Goal: Task Accomplishment & Management: Manage account settings

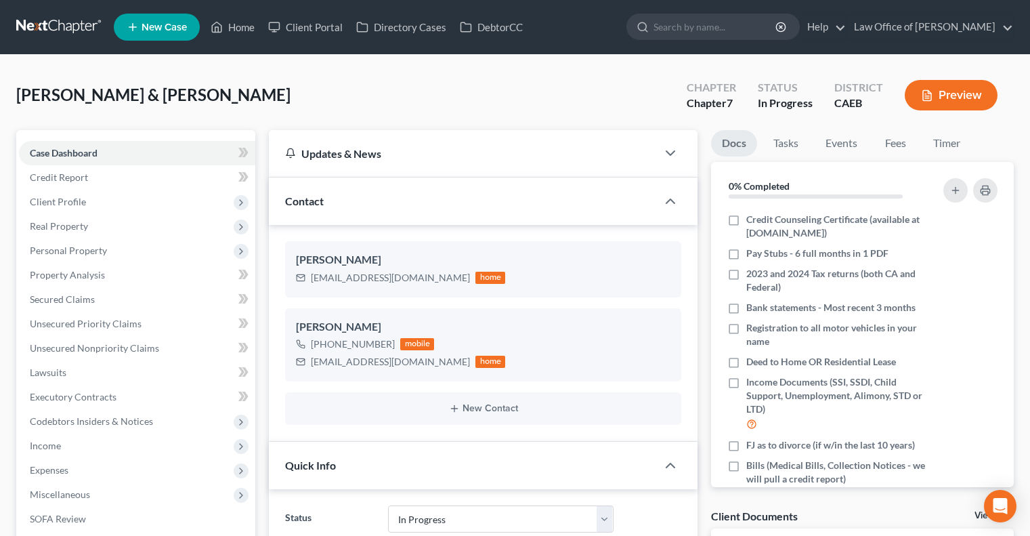
select select "9"
click at [236, 29] on link "Home" at bounding box center [233, 27] width 58 height 24
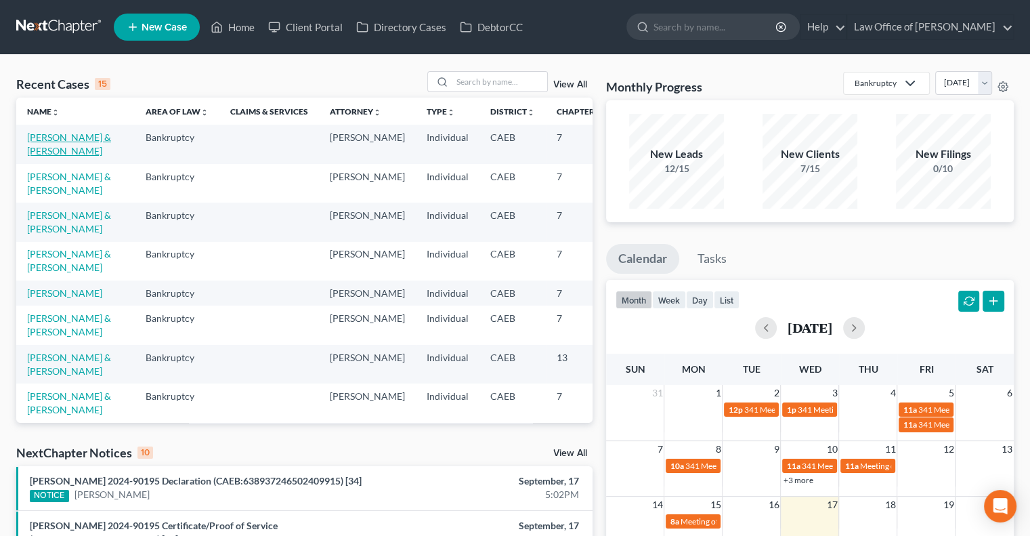
click at [49, 151] on link "[PERSON_NAME] & [PERSON_NAME]" at bounding box center [69, 143] width 84 height 25
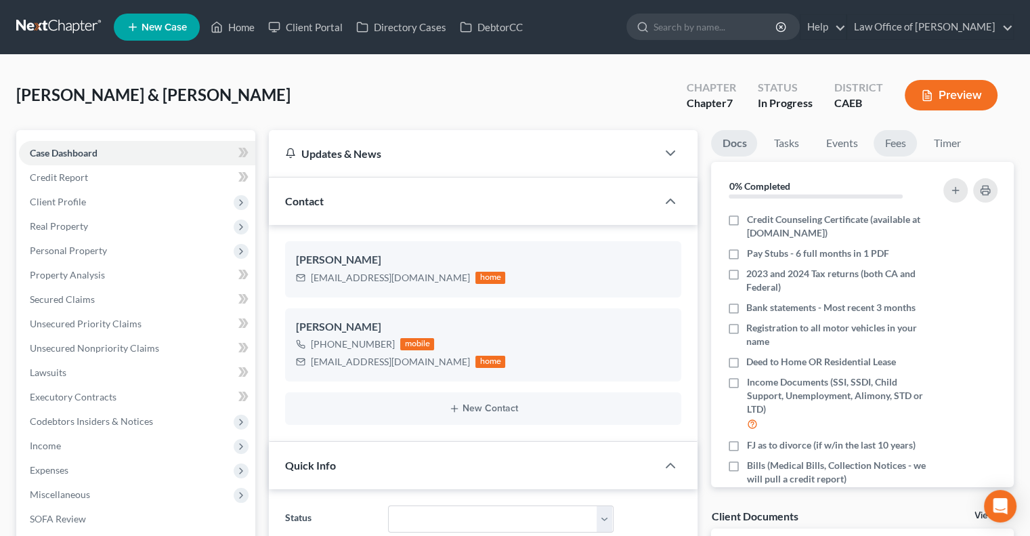
click at [900, 142] on link "Fees" at bounding box center [895, 143] width 43 height 26
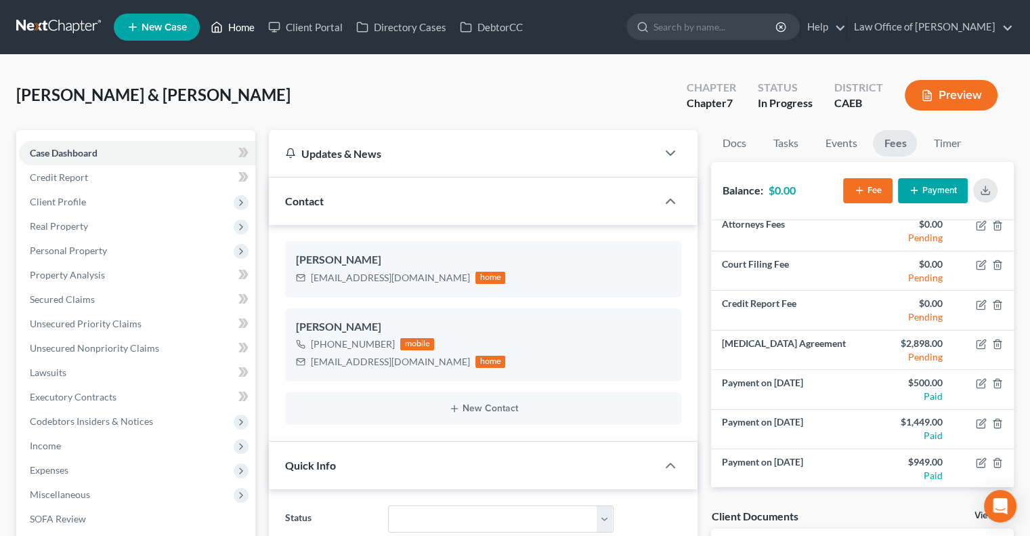
click at [234, 24] on link "Home" at bounding box center [233, 27] width 58 height 24
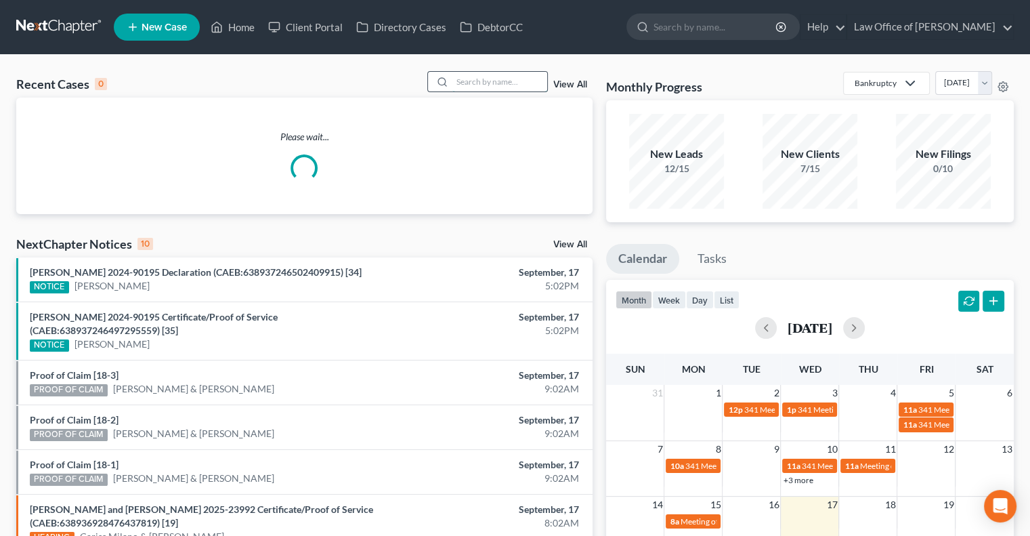
click at [522, 81] on input "search" at bounding box center [499, 82] width 95 height 20
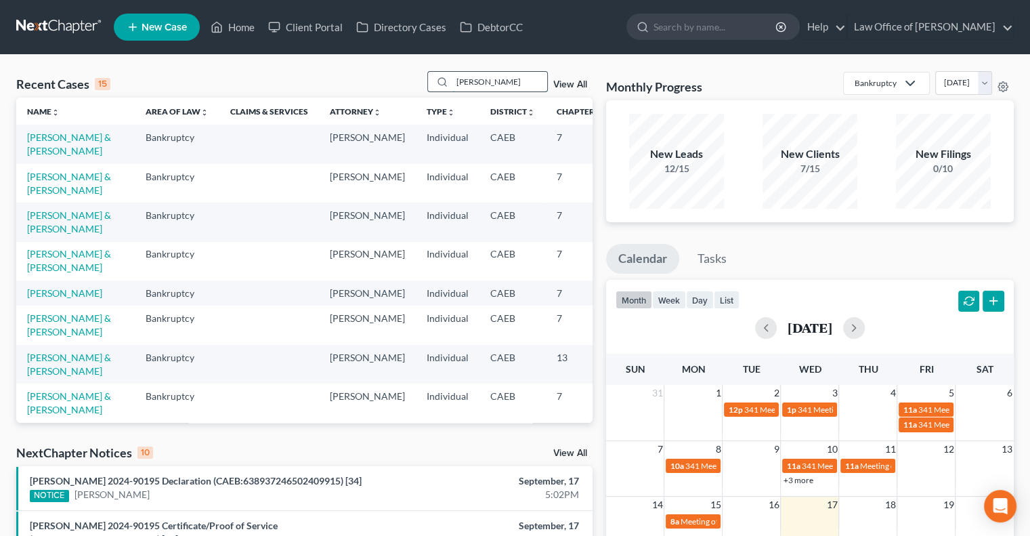
type input "[PERSON_NAME]"
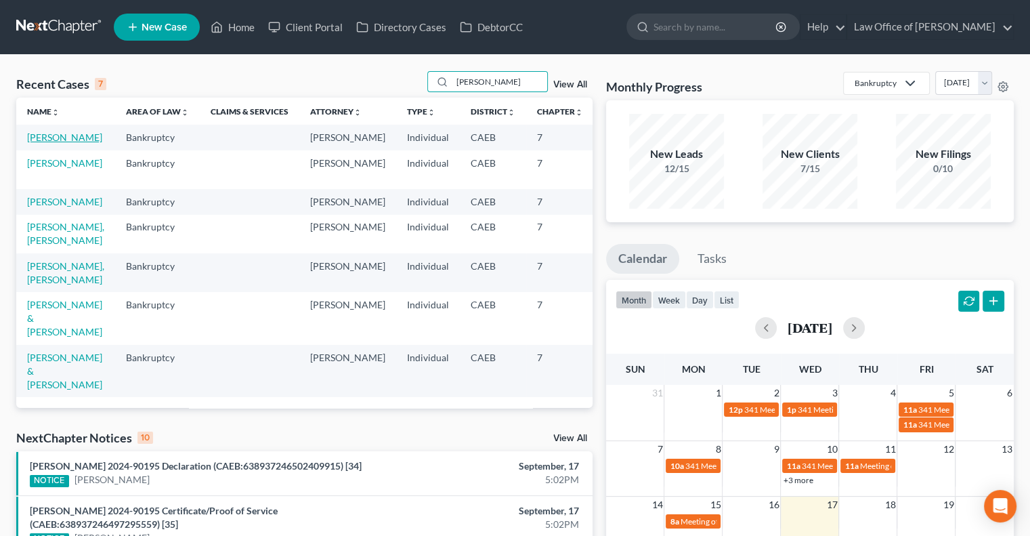
click at [38, 143] on link "[PERSON_NAME]" at bounding box center [64, 137] width 75 height 12
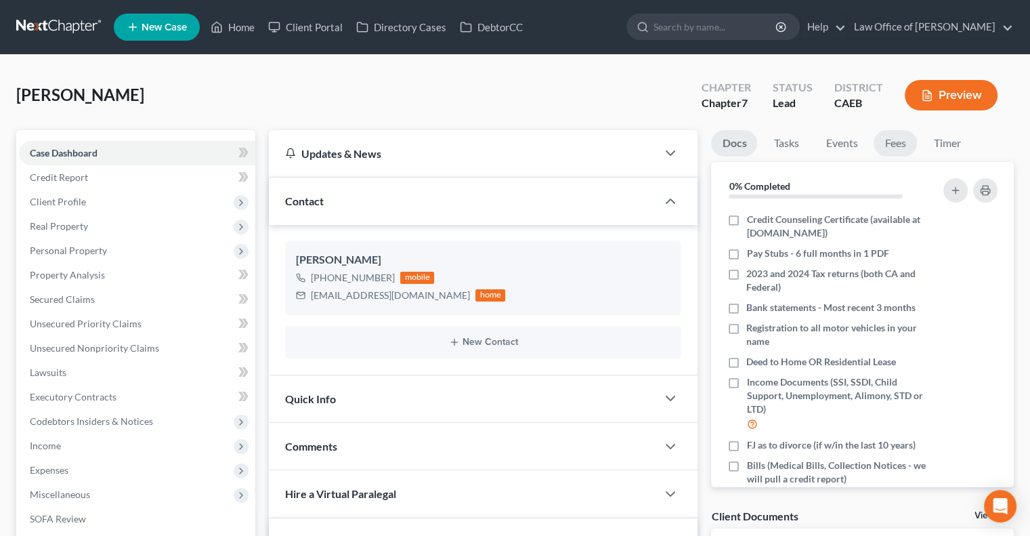
click at [887, 138] on link "Fees" at bounding box center [895, 143] width 43 height 26
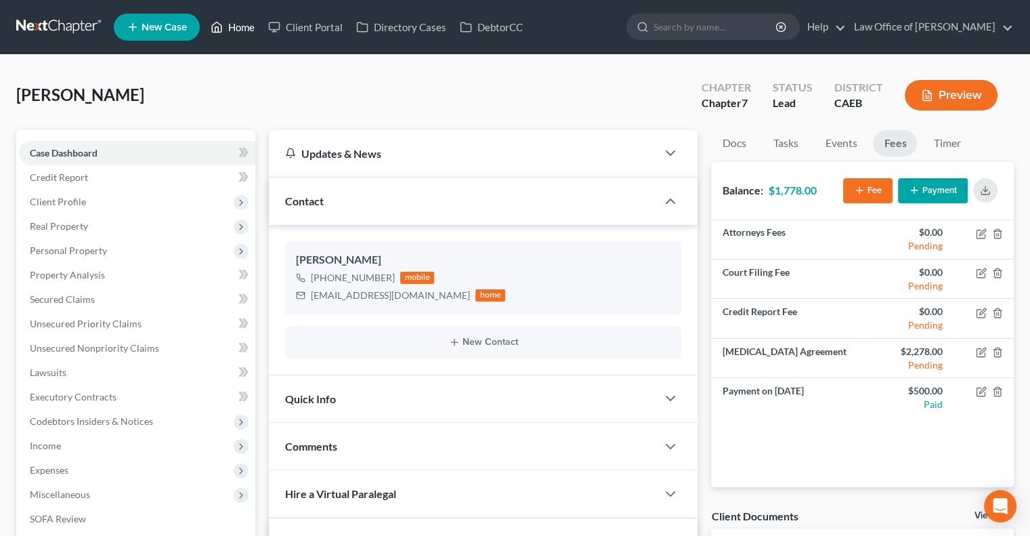
click at [238, 27] on link "Home" at bounding box center [233, 27] width 58 height 24
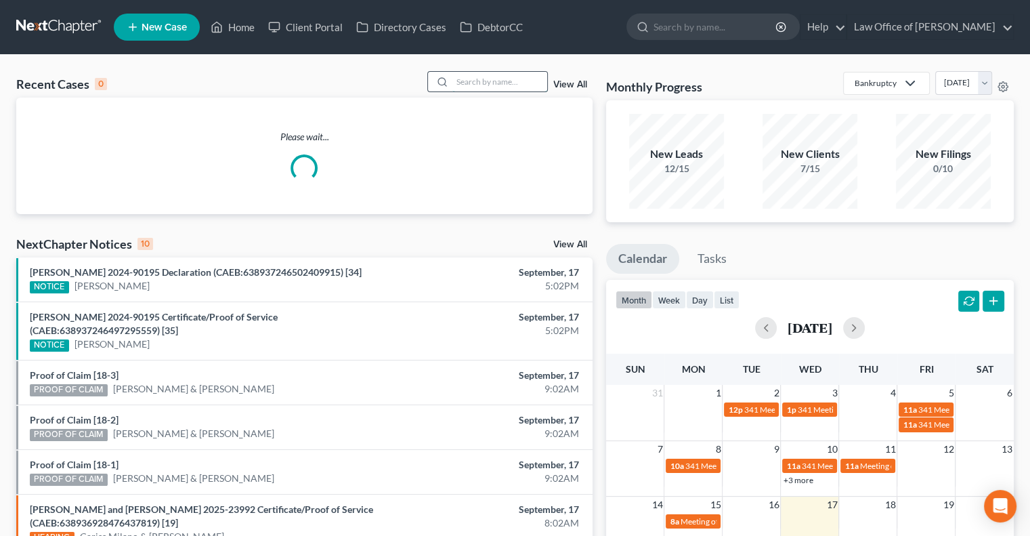
click at [526, 82] on input "search" at bounding box center [499, 82] width 95 height 20
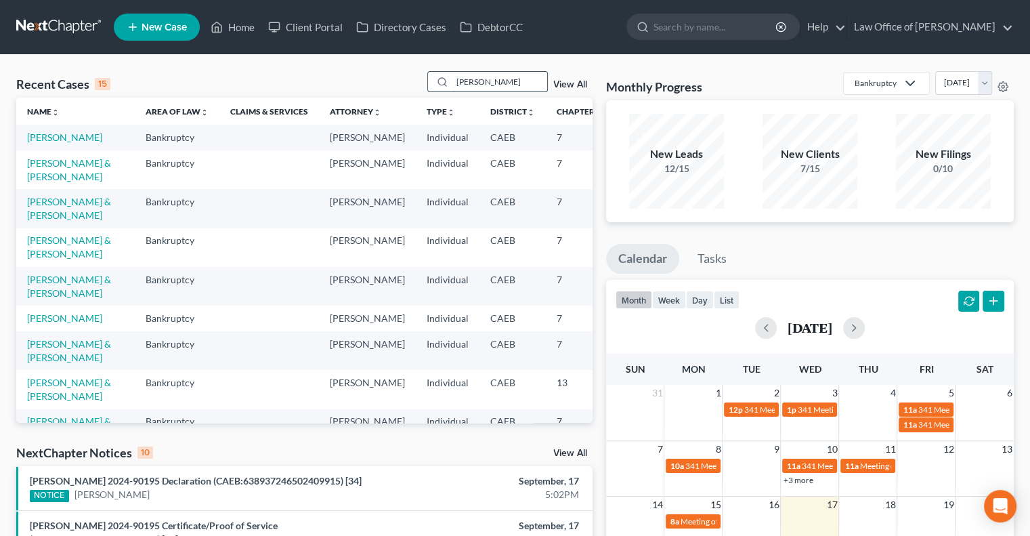
type input "[PERSON_NAME]"
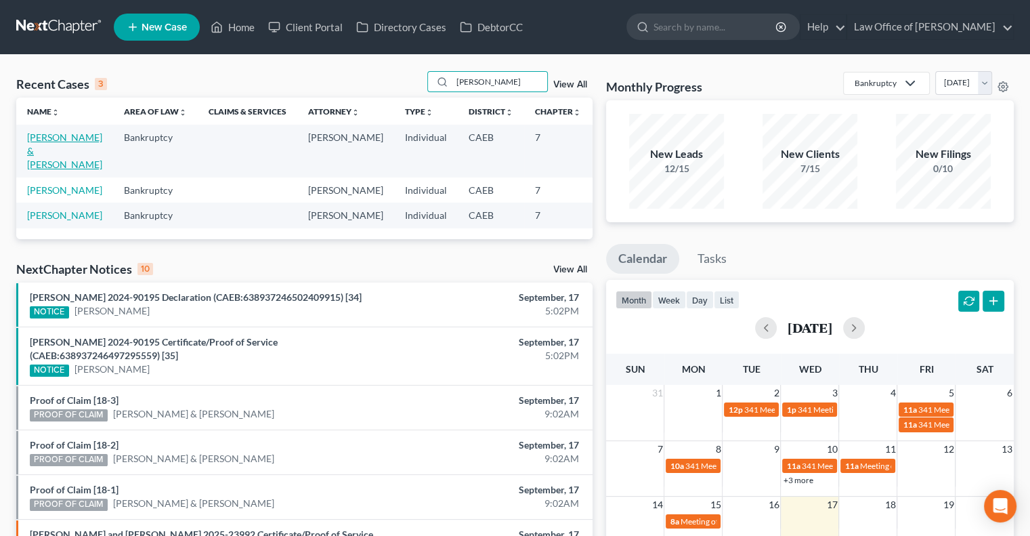
click at [49, 163] on link "[PERSON_NAME] & [PERSON_NAME]" at bounding box center [64, 150] width 75 height 39
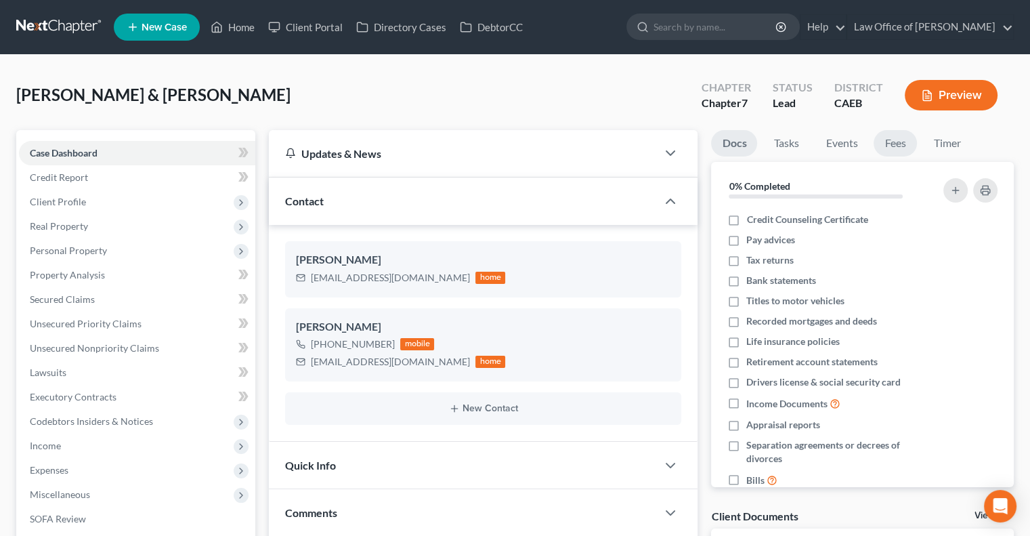
click at [889, 139] on link "Fees" at bounding box center [895, 143] width 43 height 26
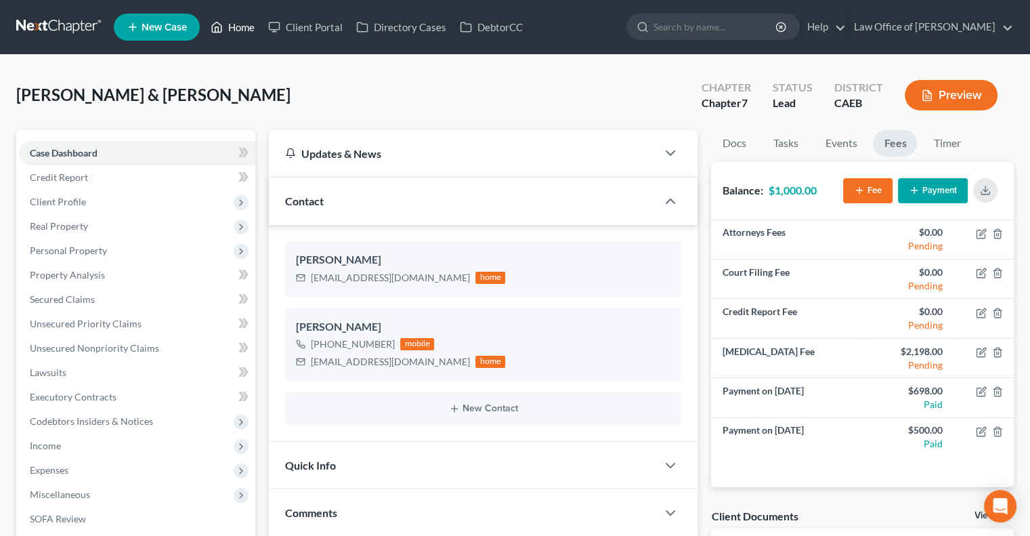
click at [242, 22] on link "Home" at bounding box center [233, 27] width 58 height 24
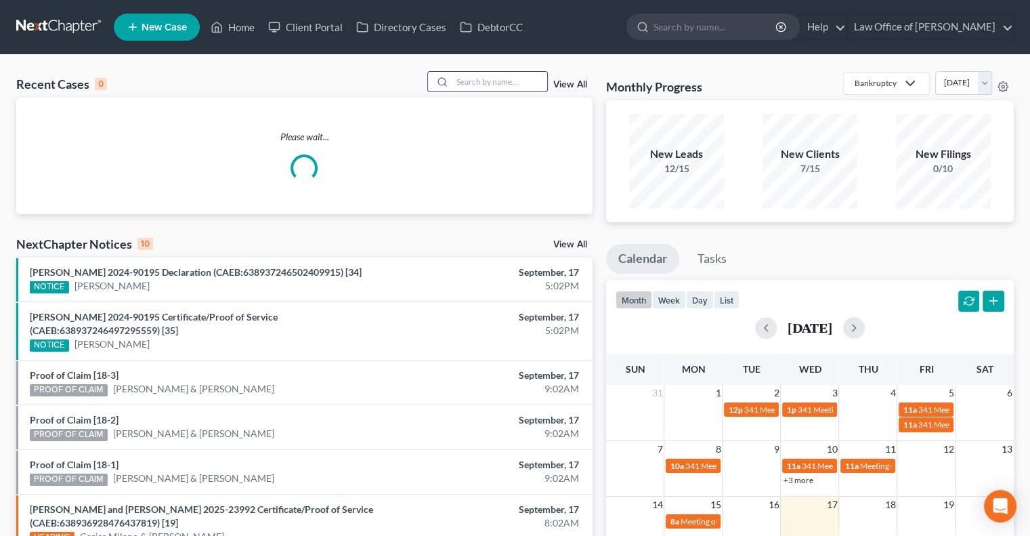
click at [469, 81] on input "search" at bounding box center [499, 82] width 95 height 20
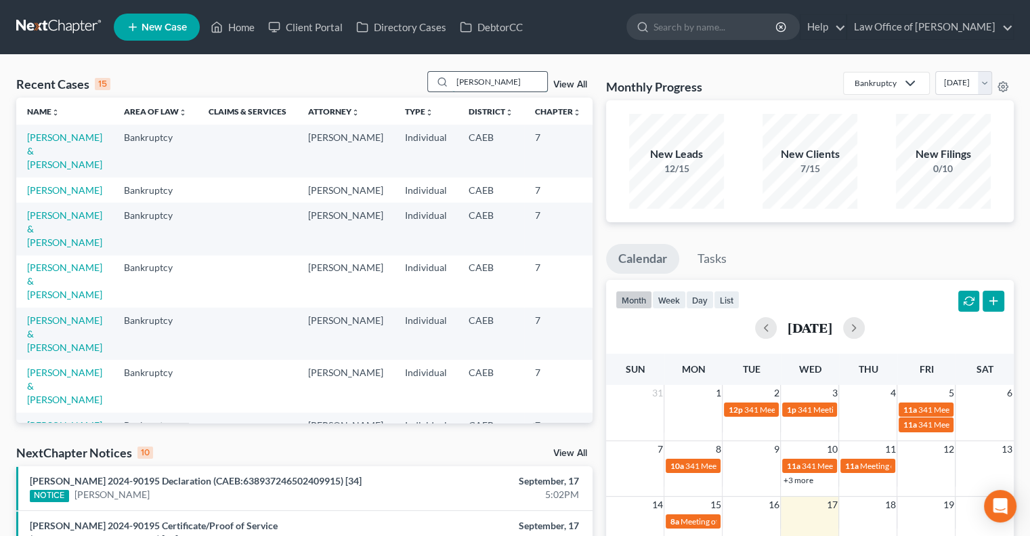
type input "[PERSON_NAME]"
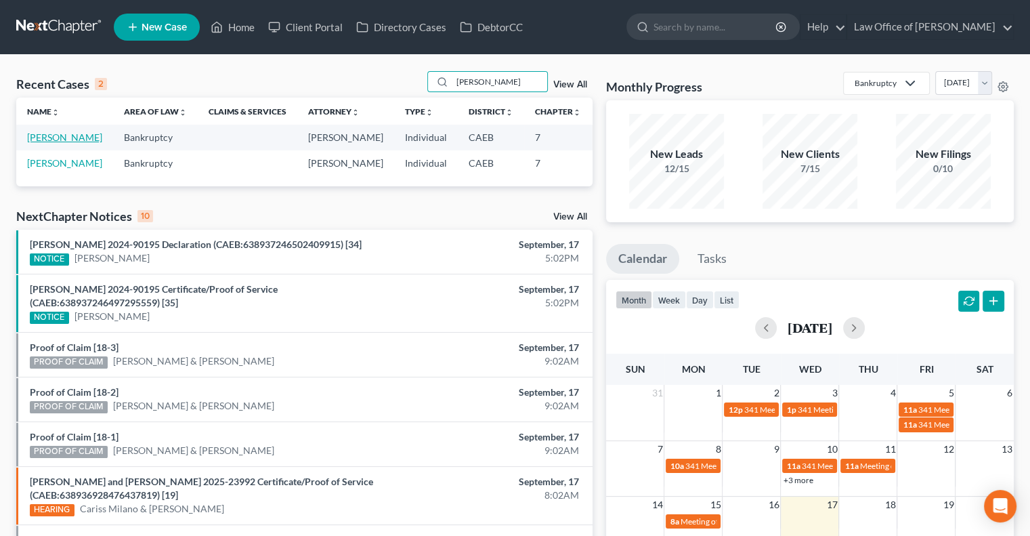
click at [44, 143] on link "[PERSON_NAME]" at bounding box center [64, 137] width 75 height 12
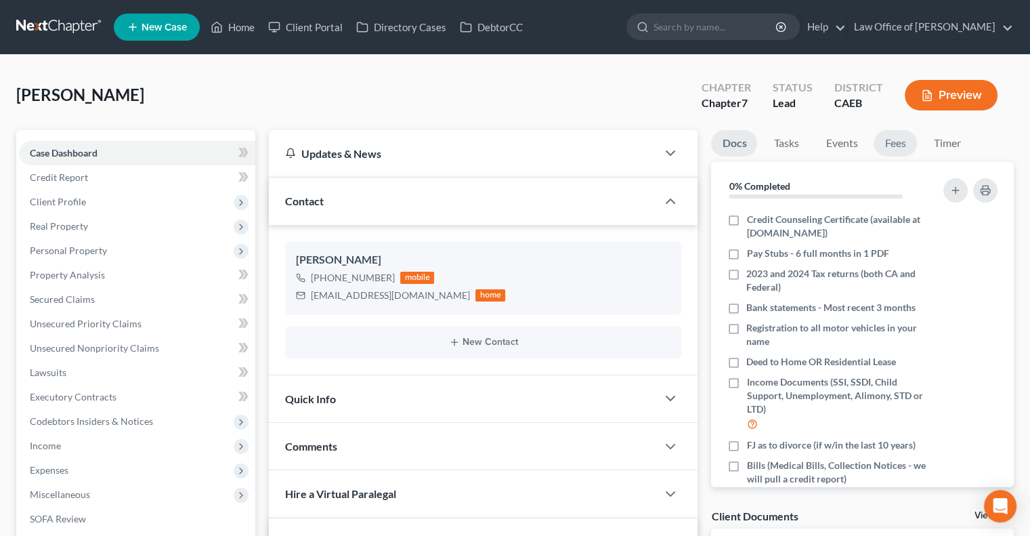
click at [895, 140] on link "Fees" at bounding box center [895, 143] width 43 height 26
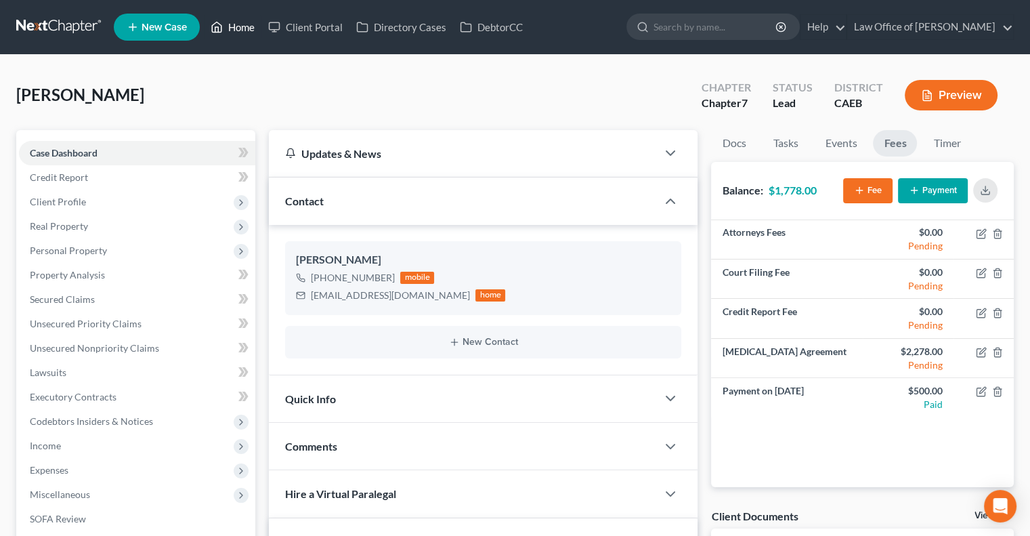
click at [242, 26] on link "Home" at bounding box center [233, 27] width 58 height 24
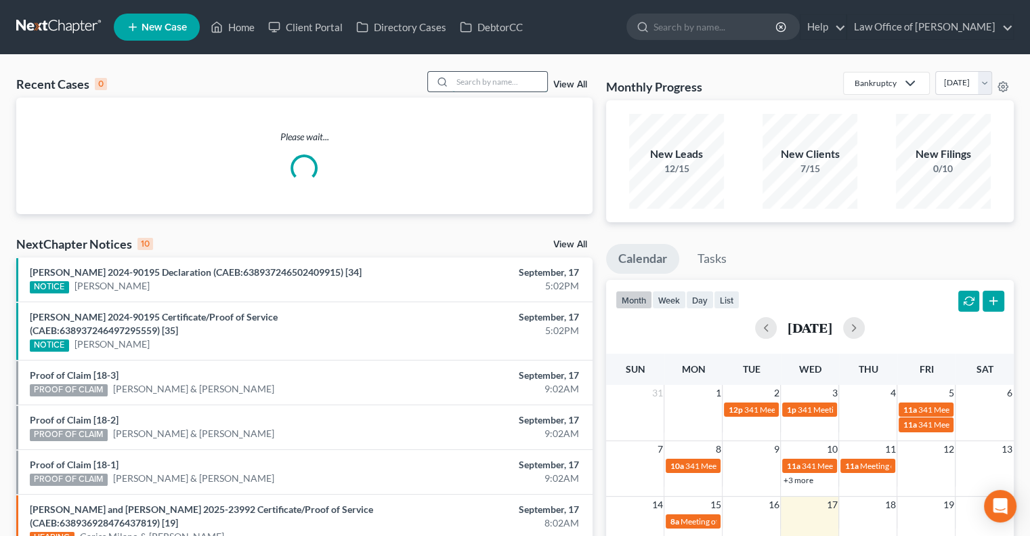
click at [467, 78] on input "search" at bounding box center [499, 82] width 95 height 20
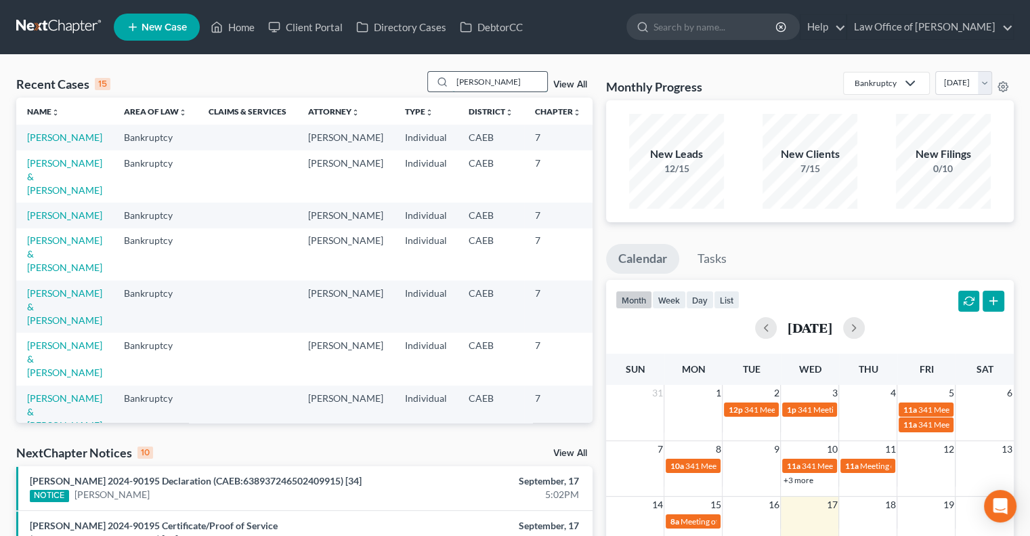
type input "[PERSON_NAME]"
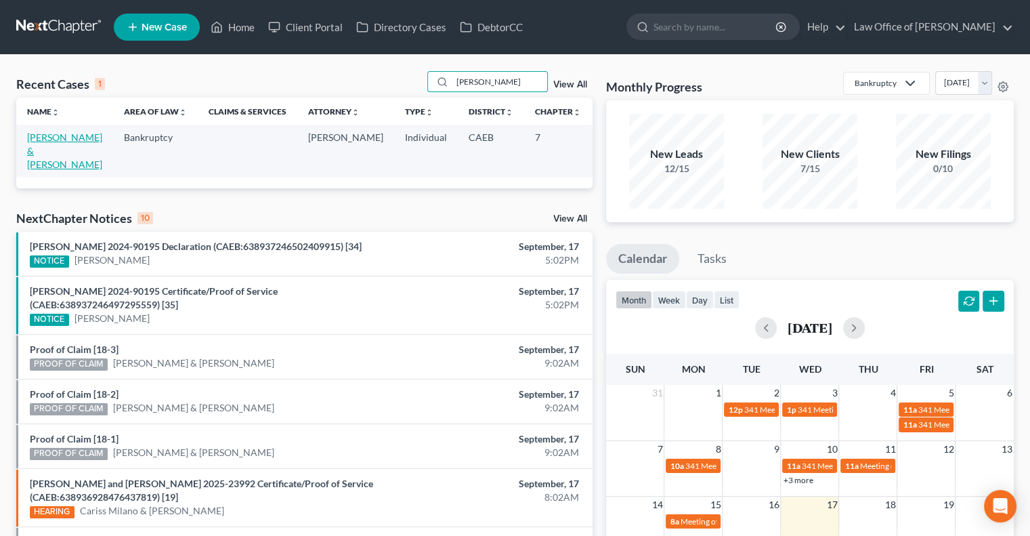
click at [36, 152] on link "[PERSON_NAME] & [PERSON_NAME]" at bounding box center [64, 150] width 75 height 39
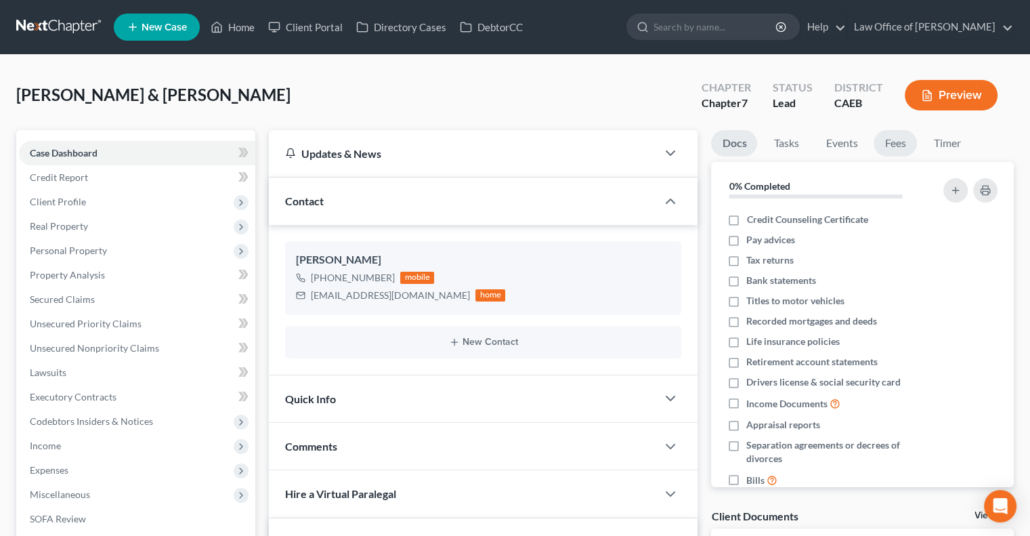
click at [891, 150] on link "Fees" at bounding box center [895, 143] width 43 height 26
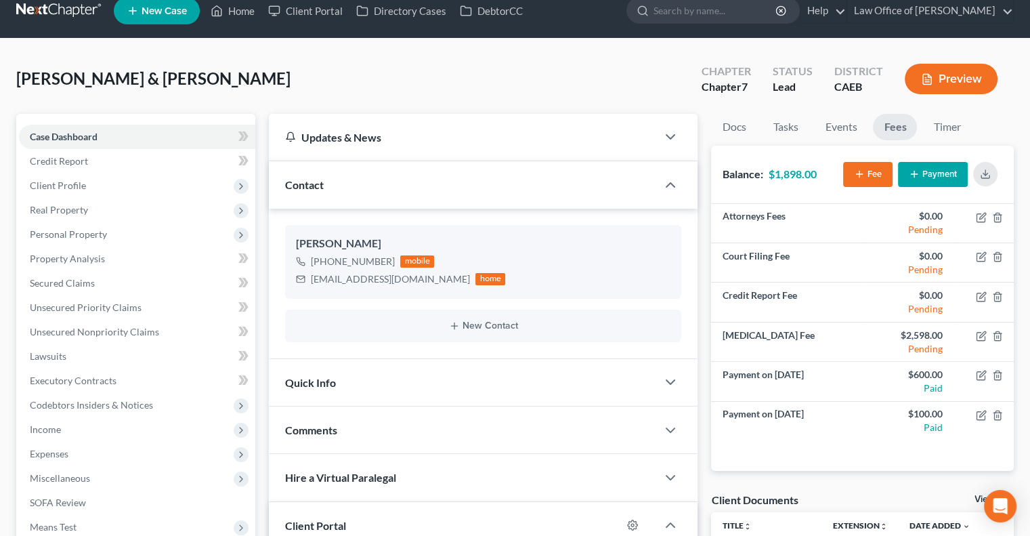
scroll to position [18, 0]
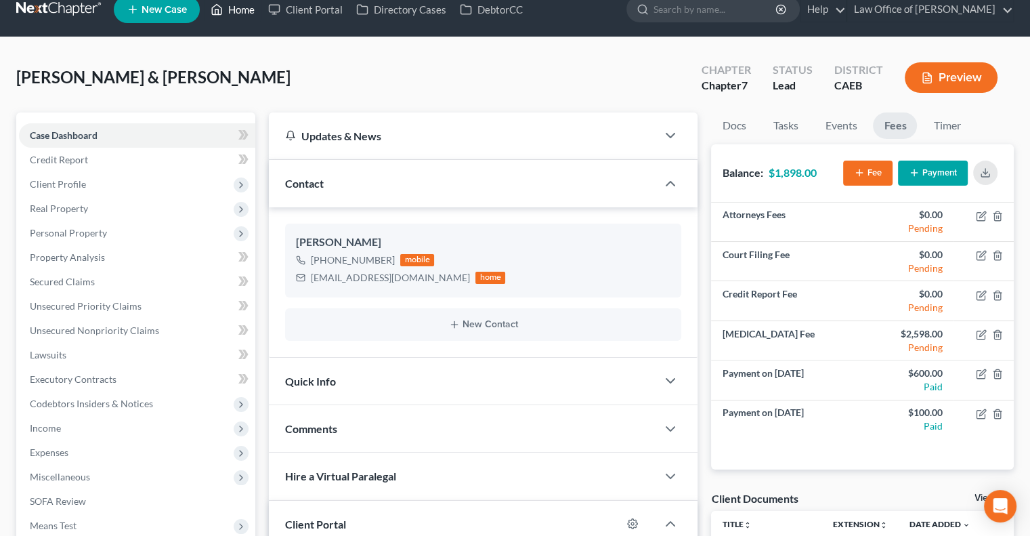
click at [239, 12] on link "Home" at bounding box center [233, 9] width 58 height 24
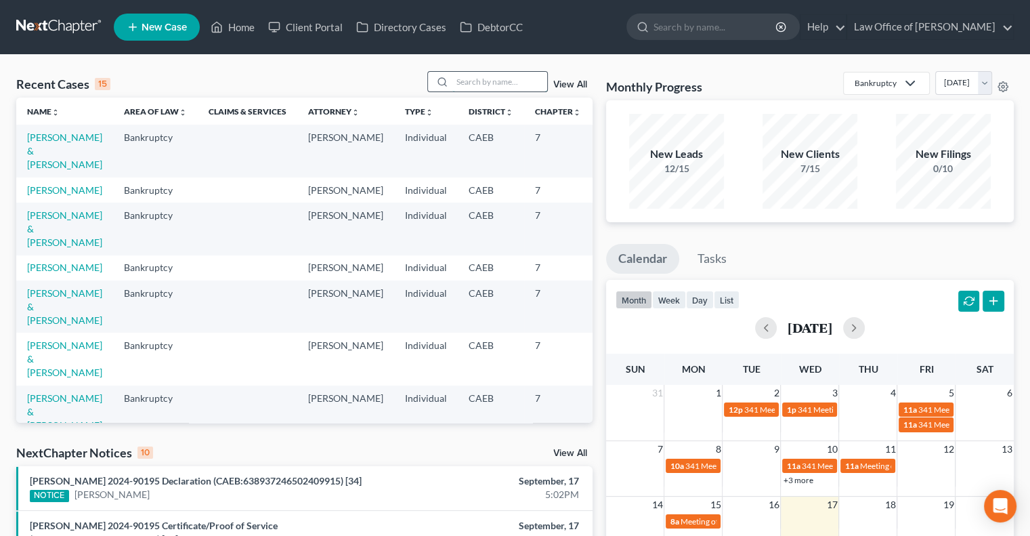
click at [463, 89] on input "search" at bounding box center [499, 82] width 95 height 20
type input "[PERSON_NAME]"
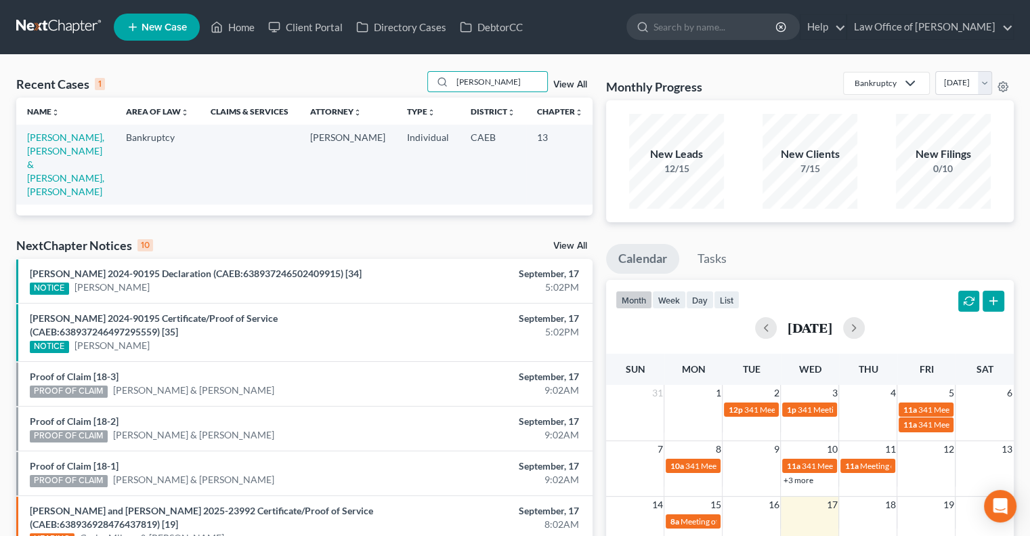
click at [38, 184] on td "[PERSON_NAME], [PERSON_NAME] & [PERSON_NAME], [PERSON_NAME]" at bounding box center [65, 164] width 99 height 79
click at [40, 169] on link "[PERSON_NAME], [PERSON_NAME] & [PERSON_NAME], [PERSON_NAME]" at bounding box center [65, 164] width 77 height 66
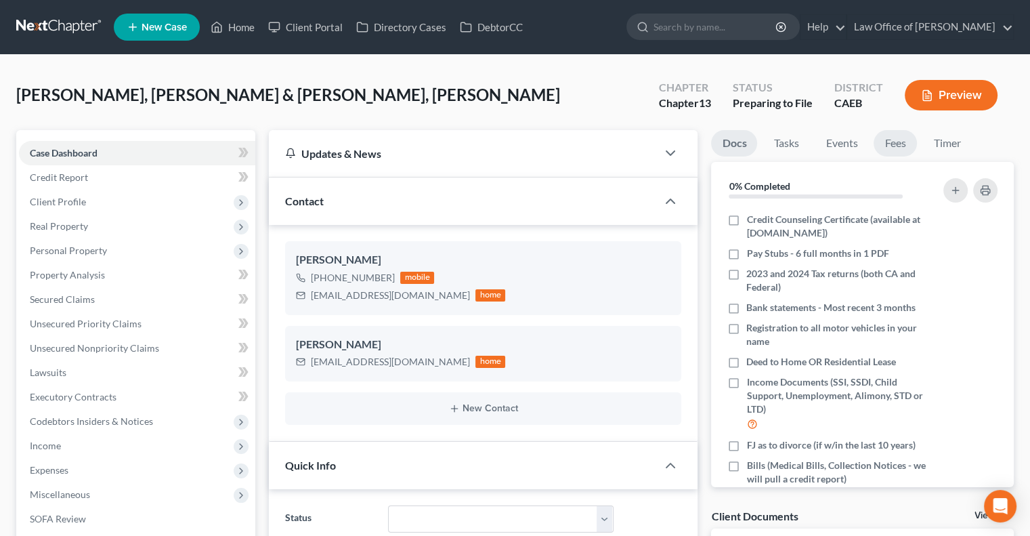
scroll to position [205, 0]
click at [890, 142] on link "Fees" at bounding box center [895, 143] width 43 height 26
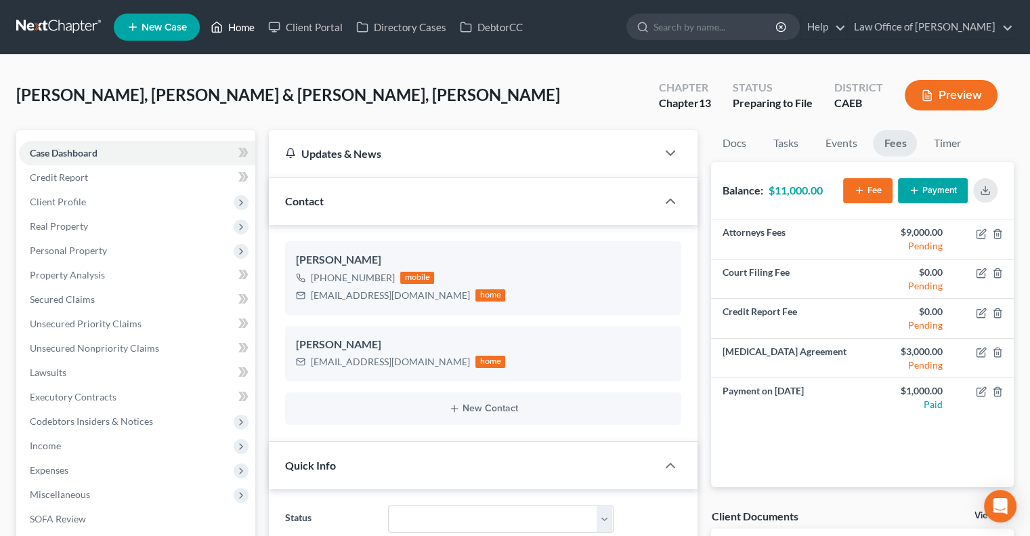
click at [236, 26] on link "Home" at bounding box center [233, 27] width 58 height 24
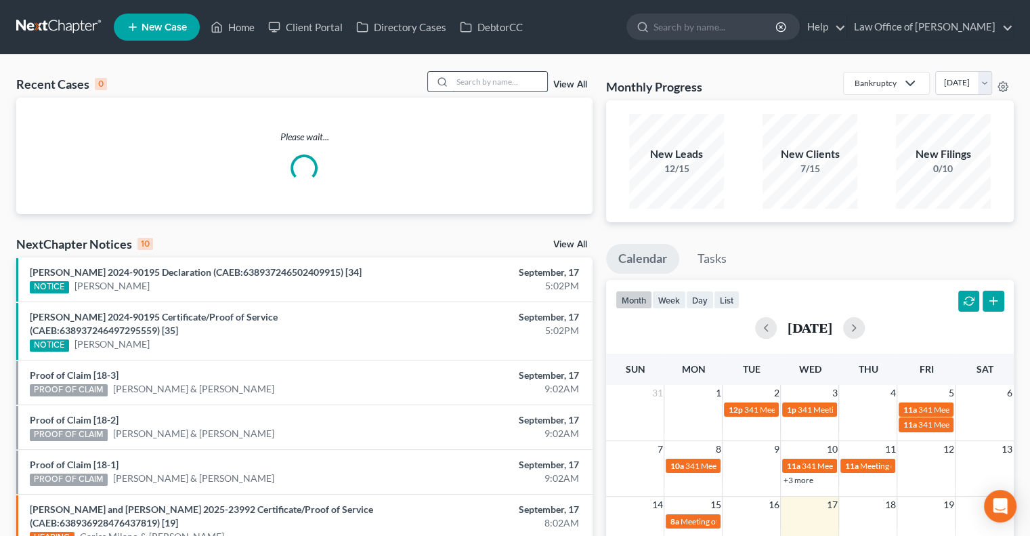
click at [458, 80] on input "search" at bounding box center [499, 82] width 95 height 20
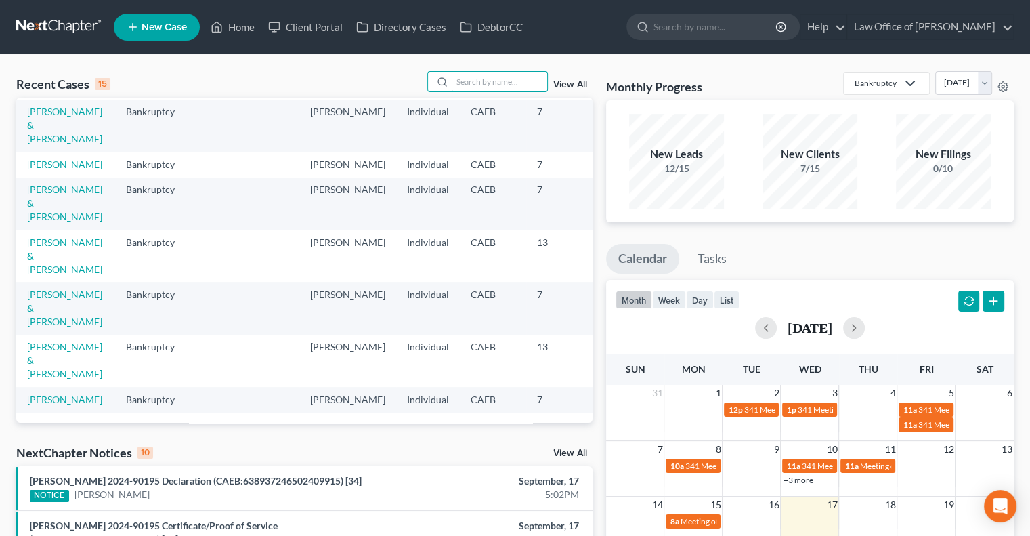
scroll to position [523, 0]
click at [30, 341] on link "[PERSON_NAME] & [PERSON_NAME]" at bounding box center [64, 360] width 75 height 39
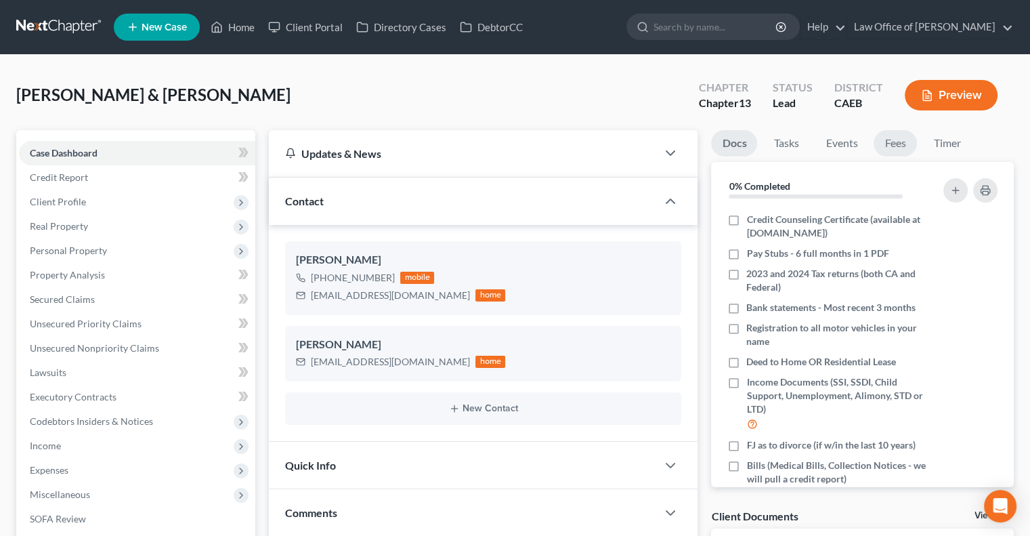
click at [892, 137] on link "Fees" at bounding box center [895, 143] width 43 height 26
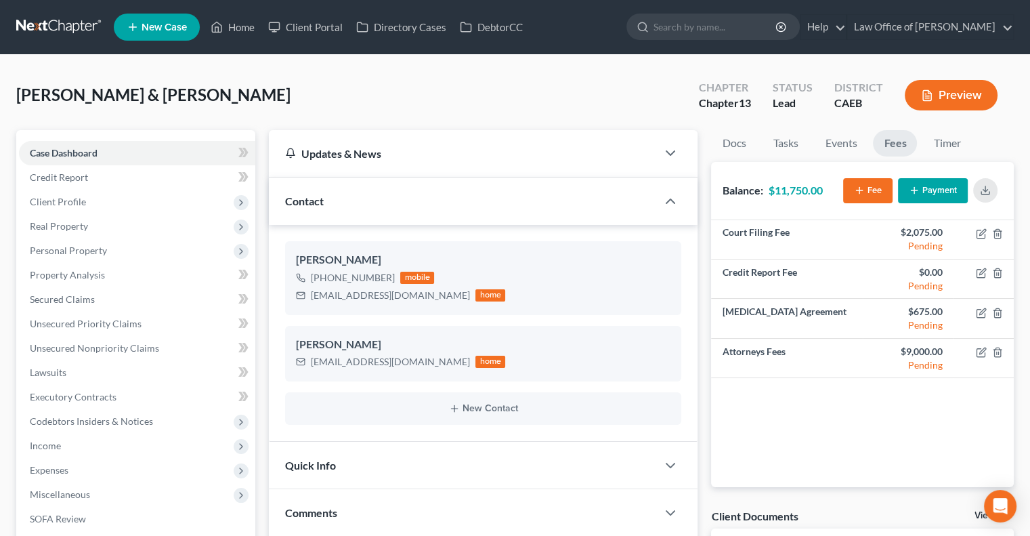
click at [923, 192] on button "Payment" at bounding box center [933, 190] width 70 height 25
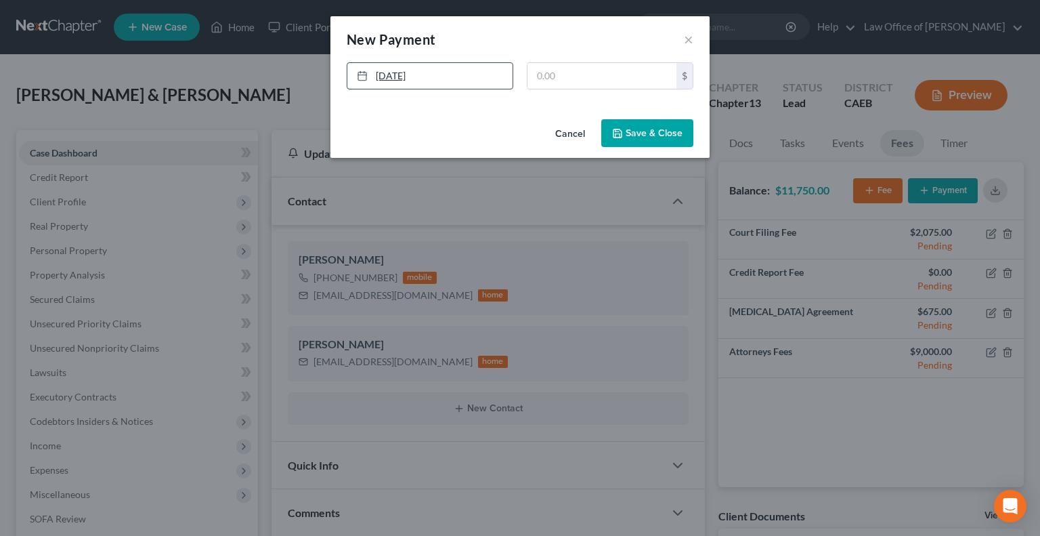
click at [400, 73] on link "[DATE]" at bounding box center [429, 76] width 165 height 26
click at [559, 72] on input "text" at bounding box center [602, 76] width 149 height 26
type input "350"
click at [655, 137] on button "Save & Close" at bounding box center [647, 133] width 92 height 28
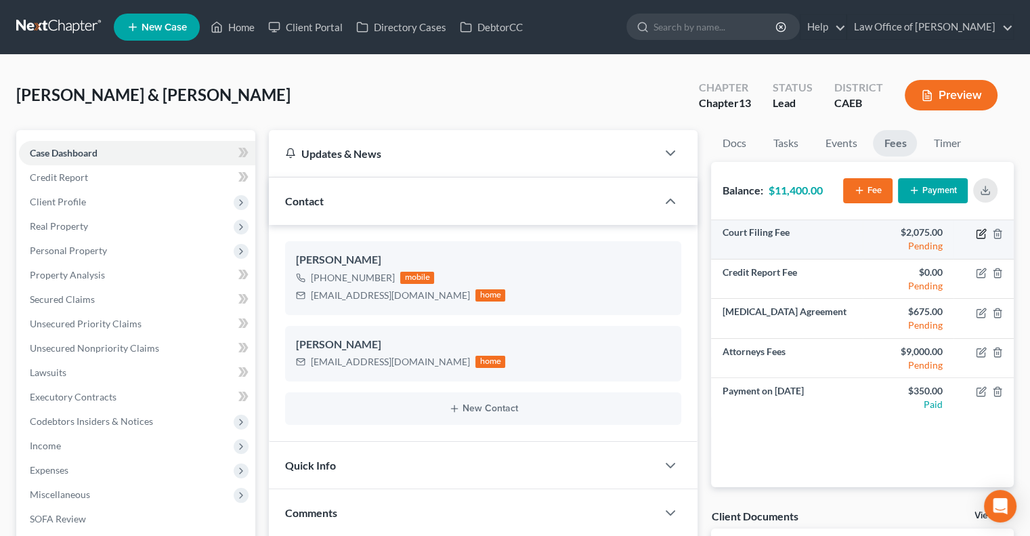
click at [980, 234] on icon "button" at bounding box center [981, 233] width 11 height 11
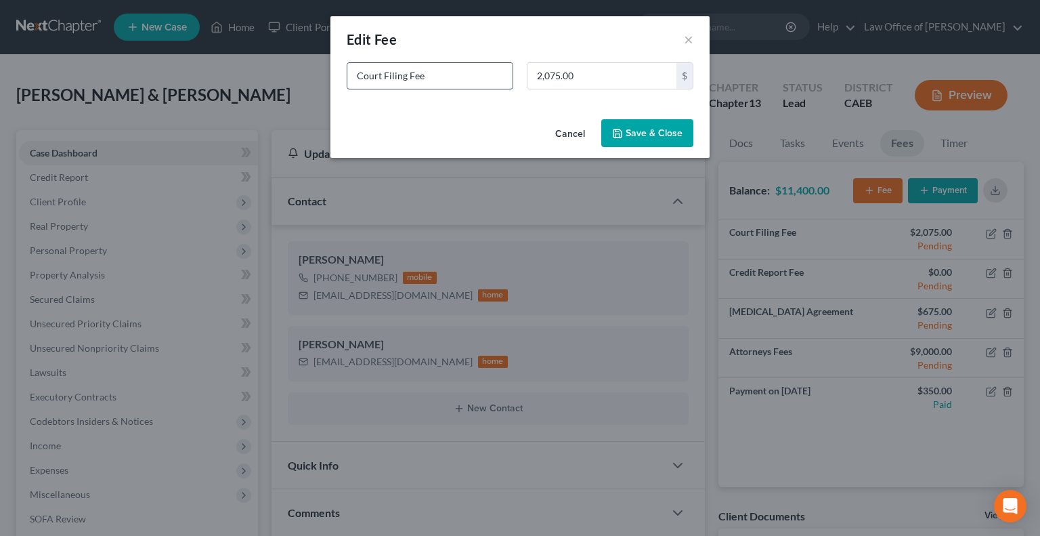
click at [444, 67] on input "Court Filing Fee" at bounding box center [429, 76] width 165 height 26
drag, startPoint x: 429, startPoint y: 76, endPoint x: 342, endPoint y: 77, distance: 86.7
click at [342, 77] on div "Court Filing Fee" at bounding box center [430, 75] width 180 height 27
type input "Attorney [PERSON_NAME]"
click at [629, 126] on button "Save & Close" at bounding box center [647, 133] width 92 height 28
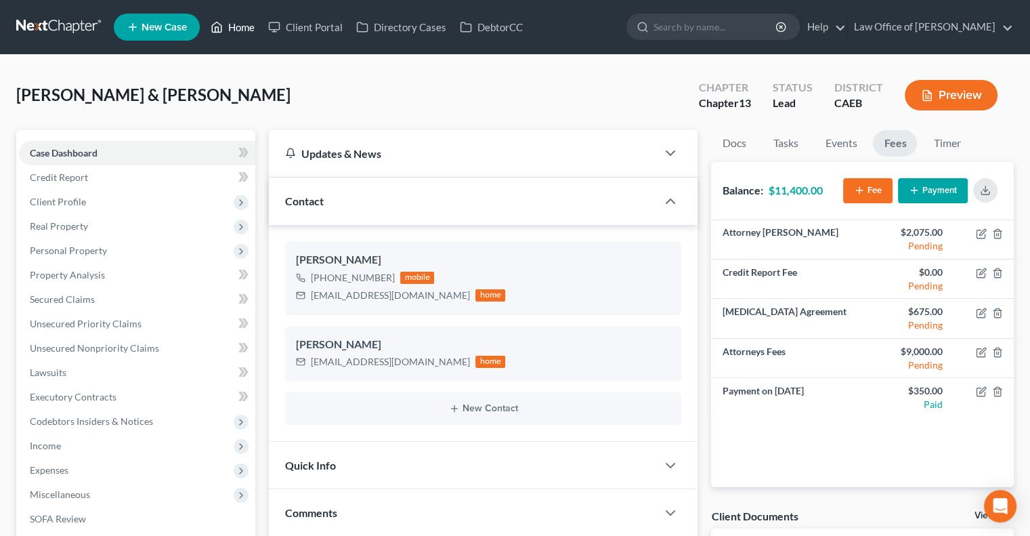
click at [242, 27] on link "Home" at bounding box center [233, 27] width 58 height 24
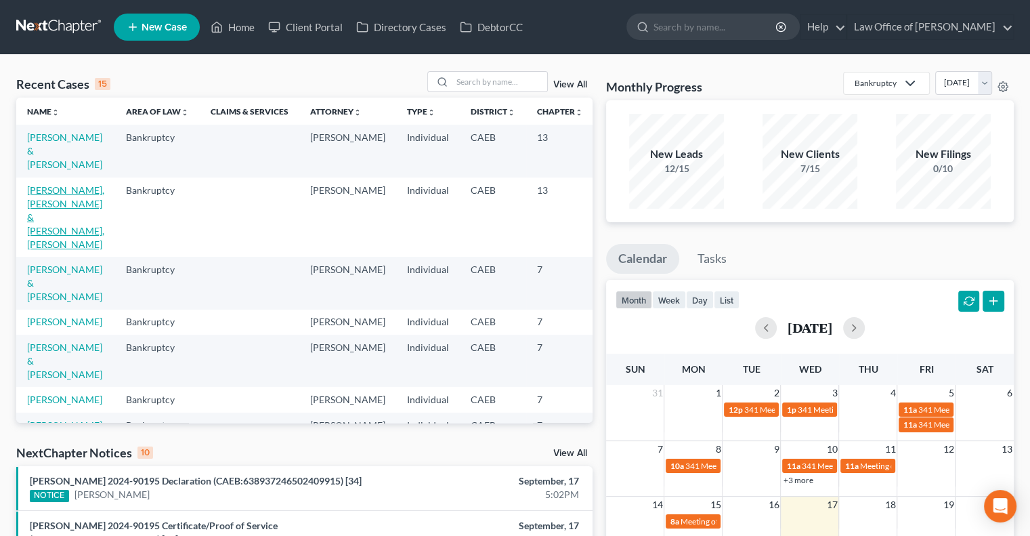
click at [56, 215] on link "[PERSON_NAME], [PERSON_NAME] & [PERSON_NAME], [PERSON_NAME]" at bounding box center [65, 217] width 77 height 66
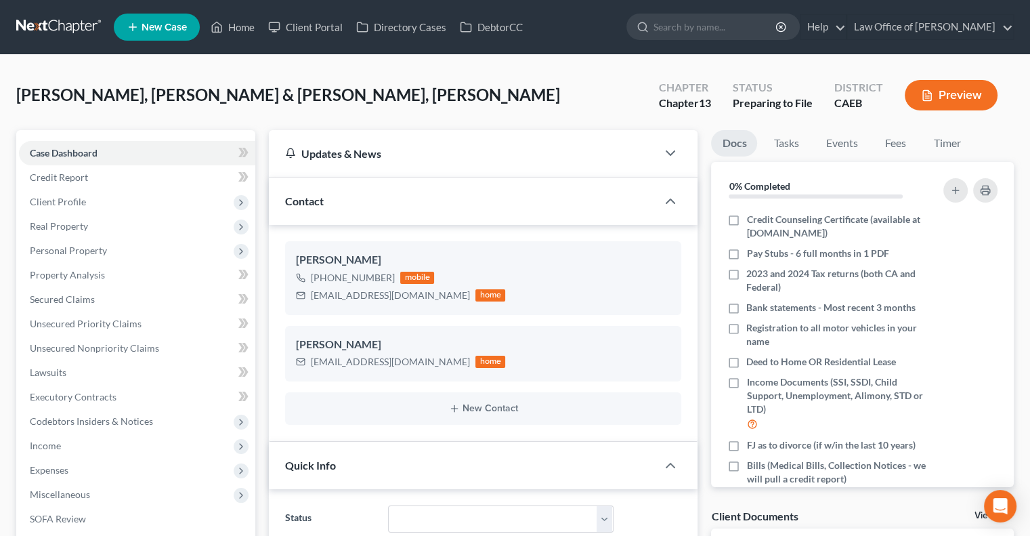
scroll to position [205, 0]
click at [889, 135] on link "Fees" at bounding box center [895, 143] width 43 height 26
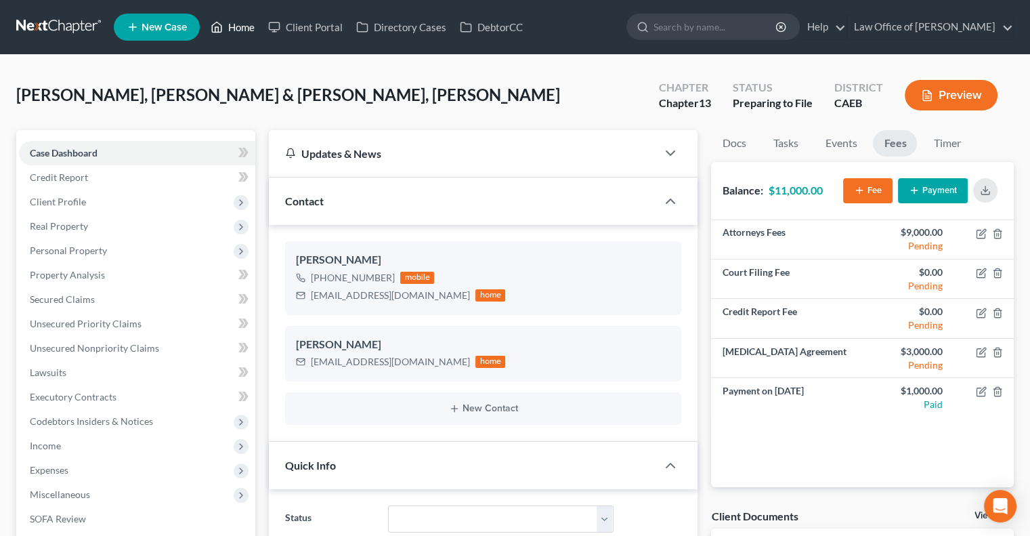
click at [240, 28] on link "Home" at bounding box center [233, 27] width 58 height 24
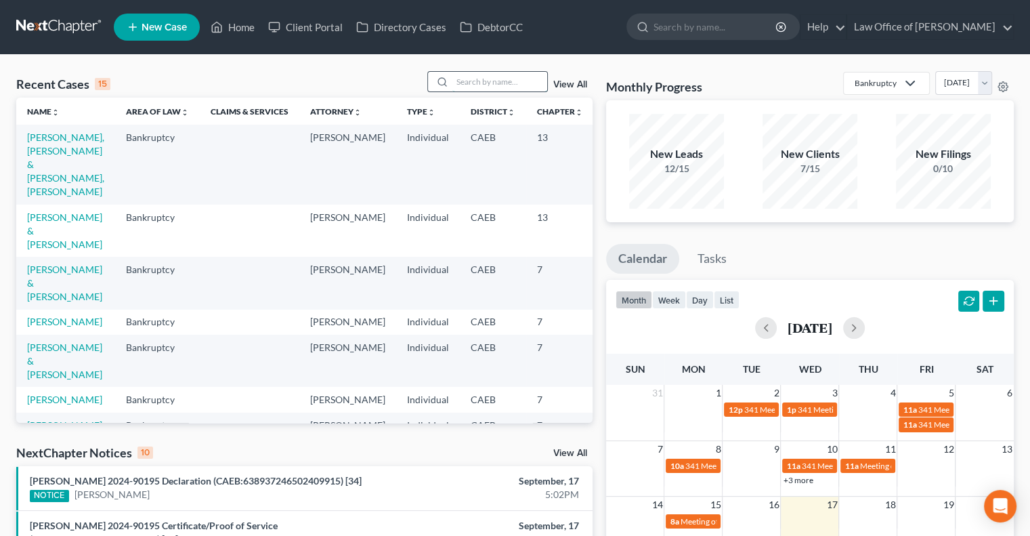
click at [479, 84] on input "search" at bounding box center [499, 82] width 95 height 20
type input "[PERSON_NAME]"
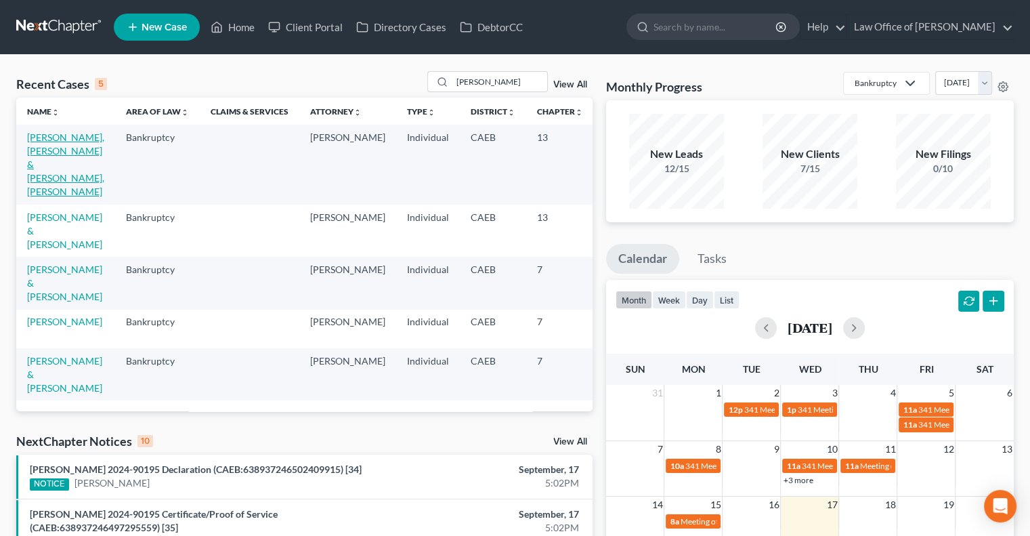
click at [33, 158] on link "[PERSON_NAME], [PERSON_NAME] & [PERSON_NAME], [PERSON_NAME]" at bounding box center [65, 164] width 77 height 66
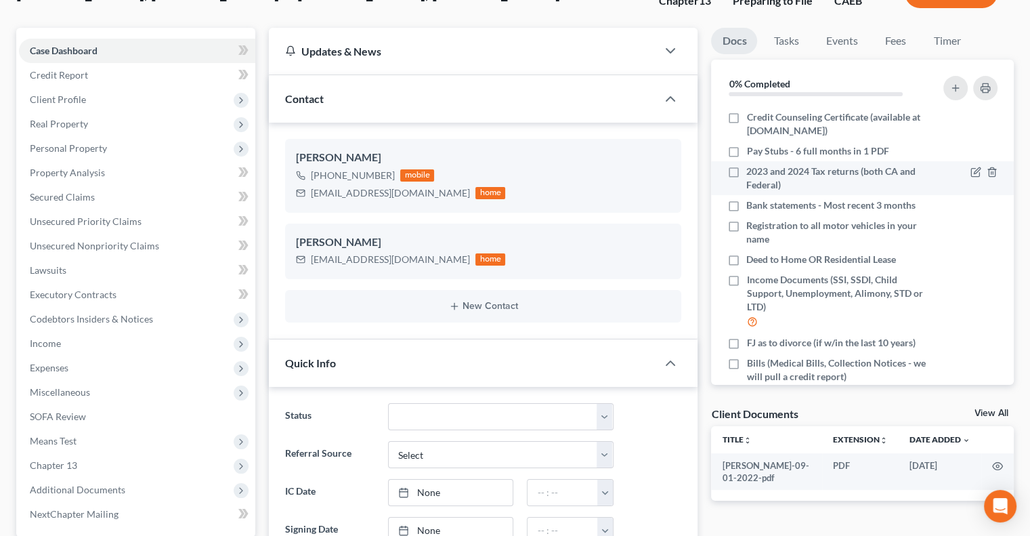
scroll to position [100, 0]
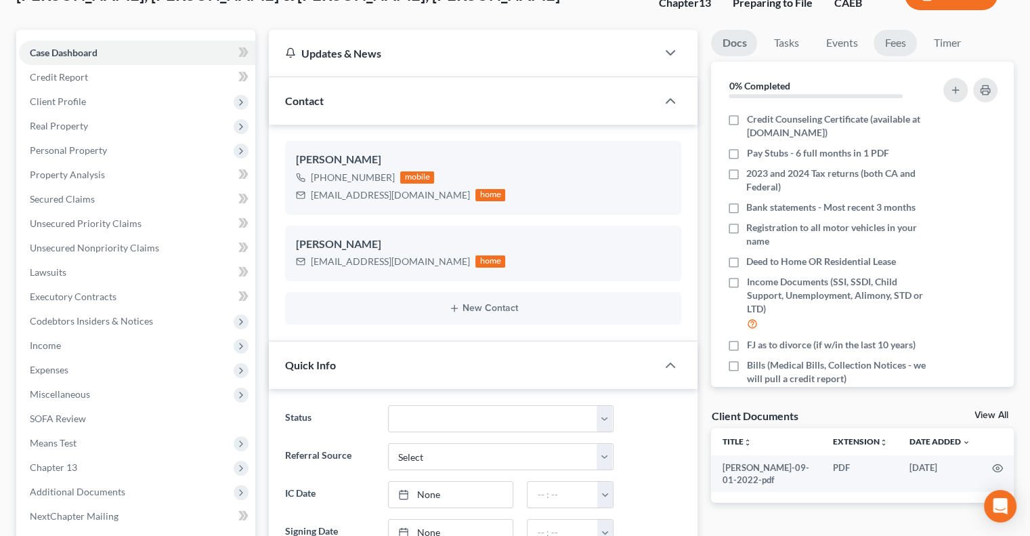
click at [878, 45] on link "Fees" at bounding box center [895, 43] width 43 height 26
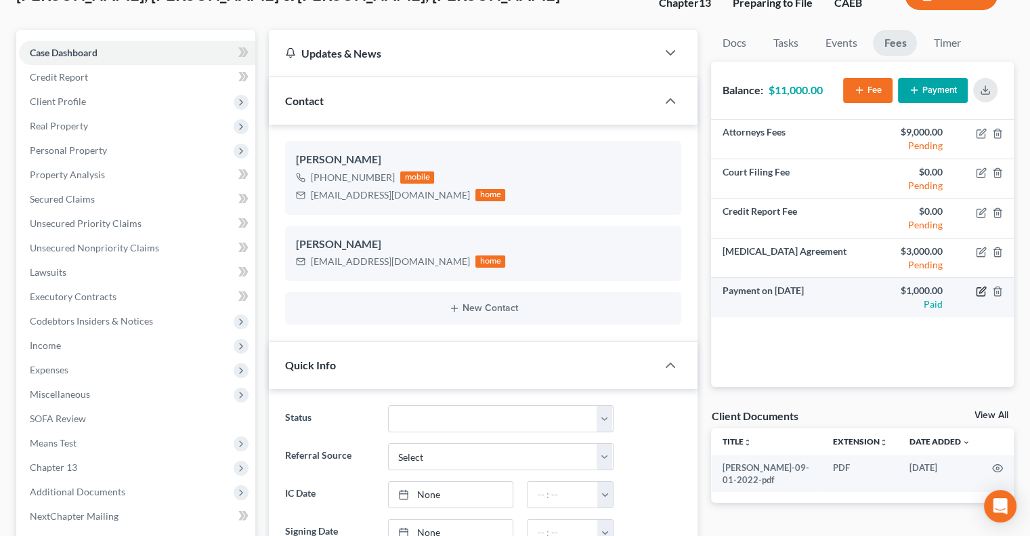
click at [981, 293] on icon "button" at bounding box center [981, 291] width 11 height 11
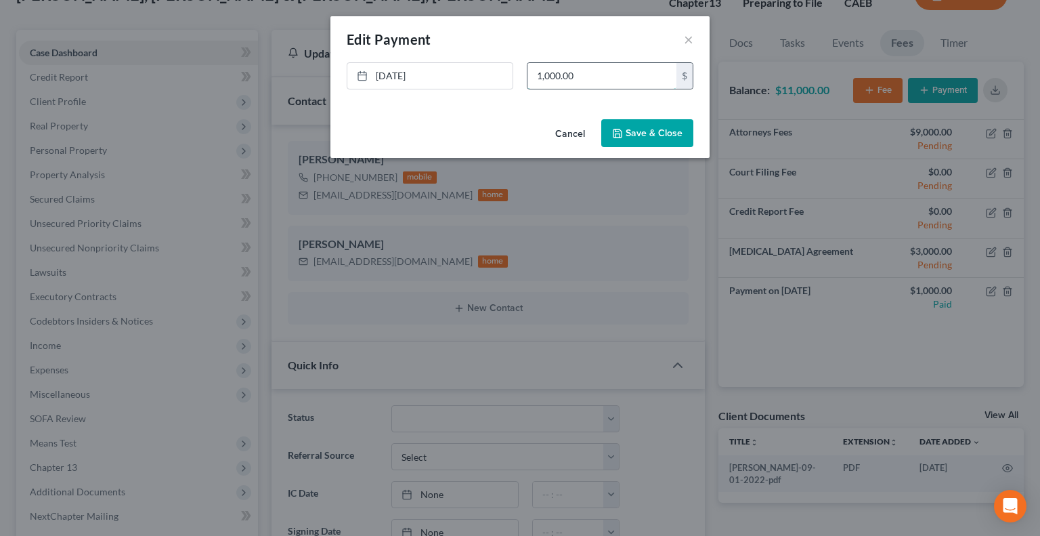
click at [541, 75] on input "1,000.00" at bounding box center [602, 76] width 149 height 26
type input "0"
type input "2,000"
click at [643, 127] on button "Save & Close" at bounding box center [647, 133] width 92 height 28
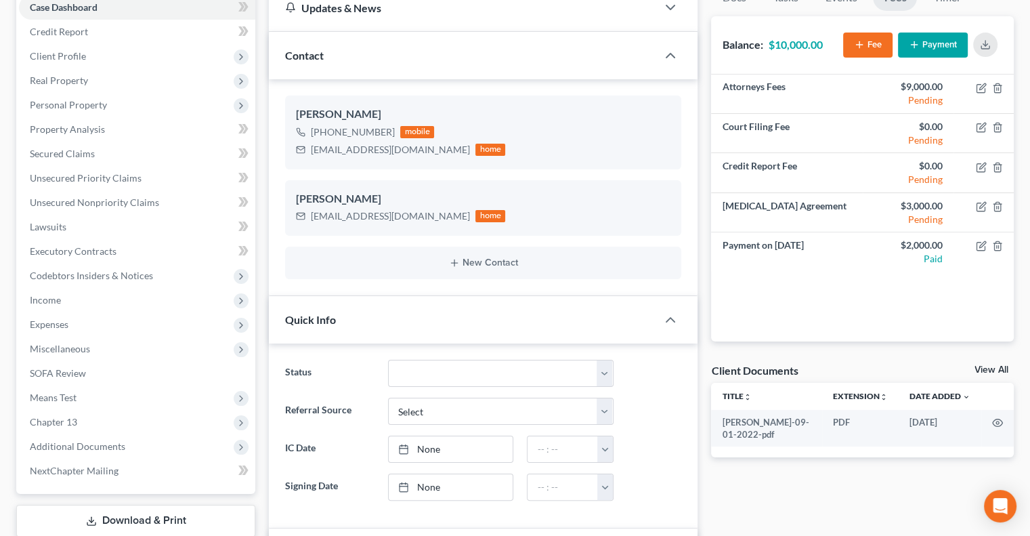
scroll to position [0, 0]
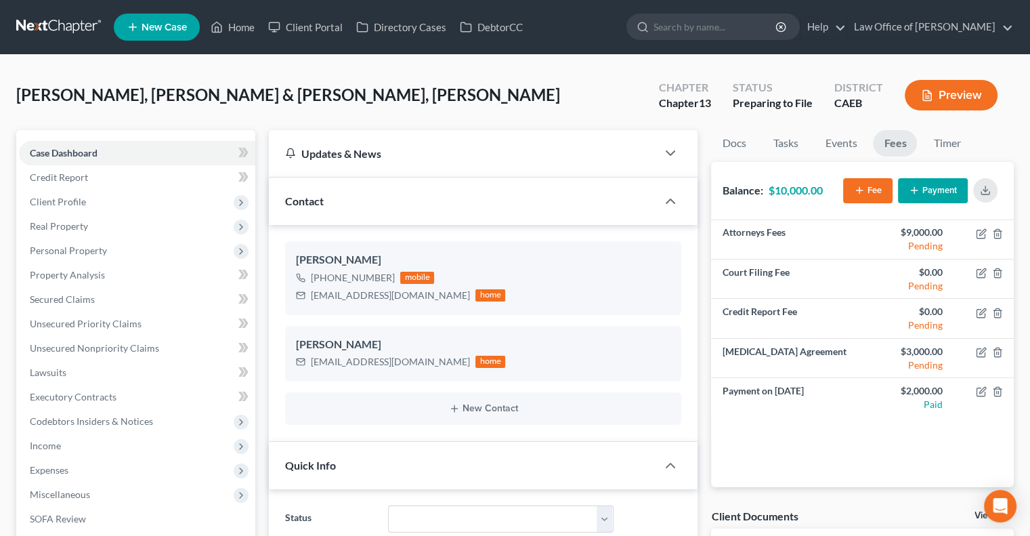
click at [939, 191] on button "Payment" at bounding box center [933, 190] width 70 height 25
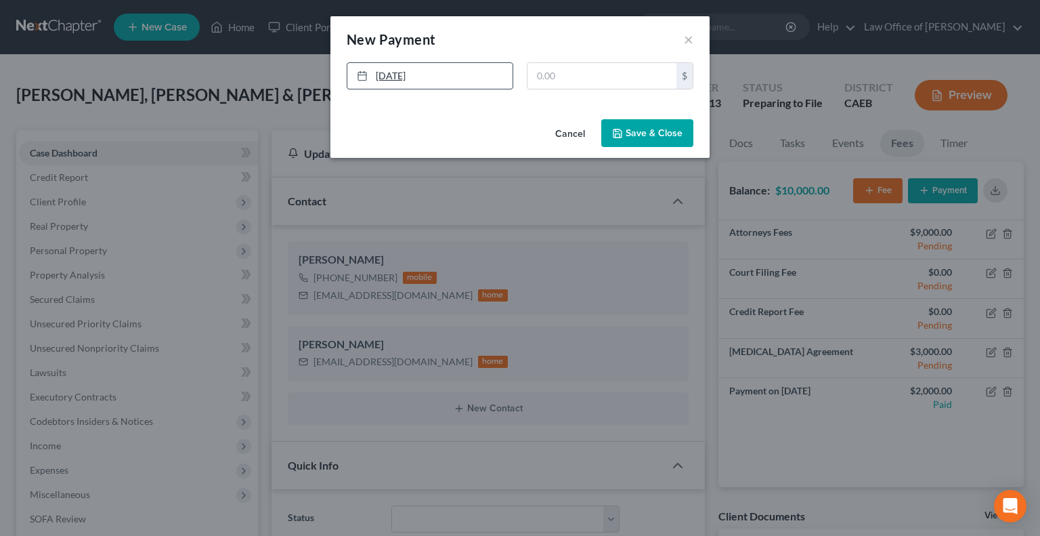
click at [391, 71] on link "[DATE]" at bounding box center [429, 76] width 165 height 26
click at [550, 79] on input "text" at bounding box center [602, 76] width 149 height 26
type input "1,000"
click at [638, 132] on button "Save & Close" at bounding box center [647, 133] width 92 height 28
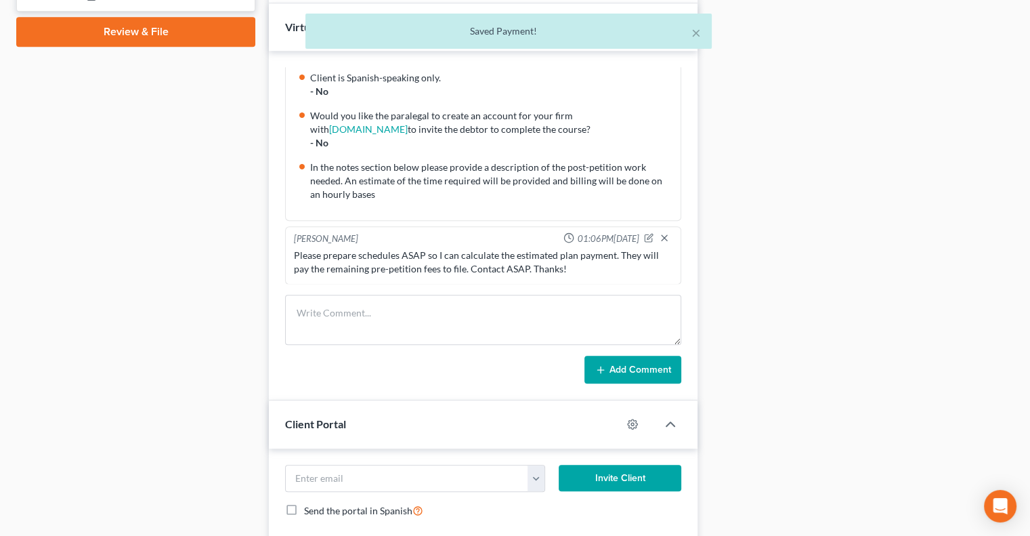
scroll to position [676, 0]
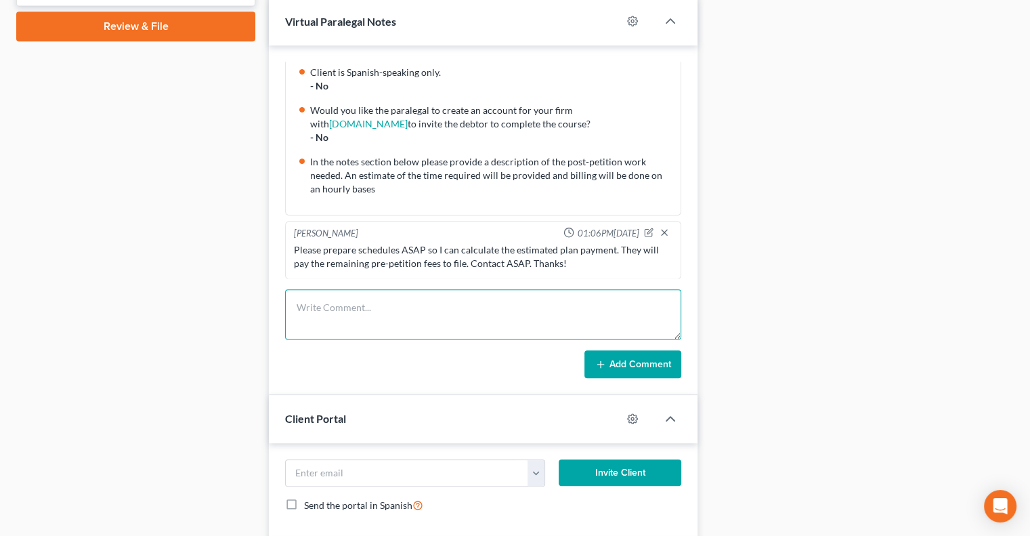
click at [507, 305] on textarea at bounding box center [483, 314] width 396 height 50
type textarea "$3k pre-petition fees have been paid in full."
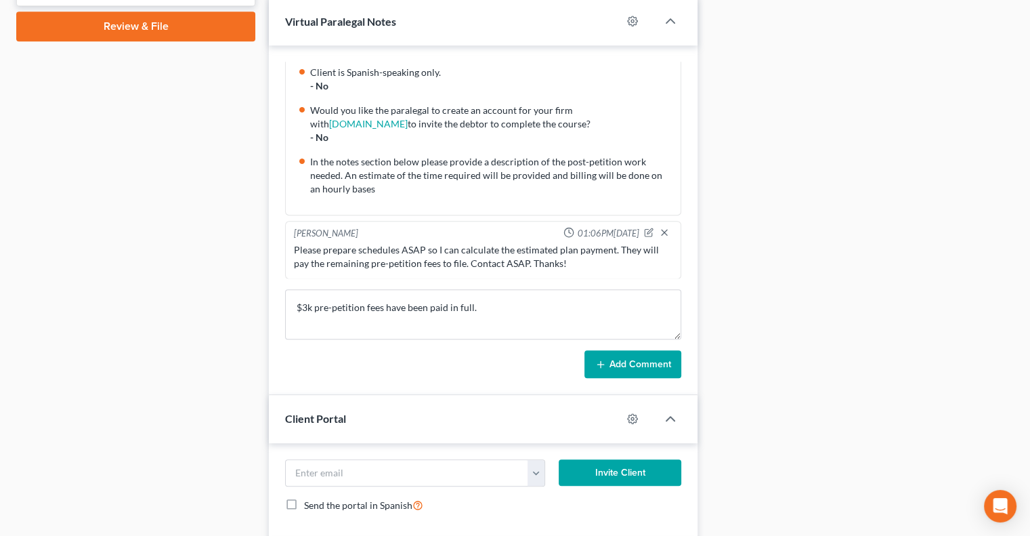
click at [592, 367] on button "Add Comment" at bounding box center [632, 364] width 97 height 28
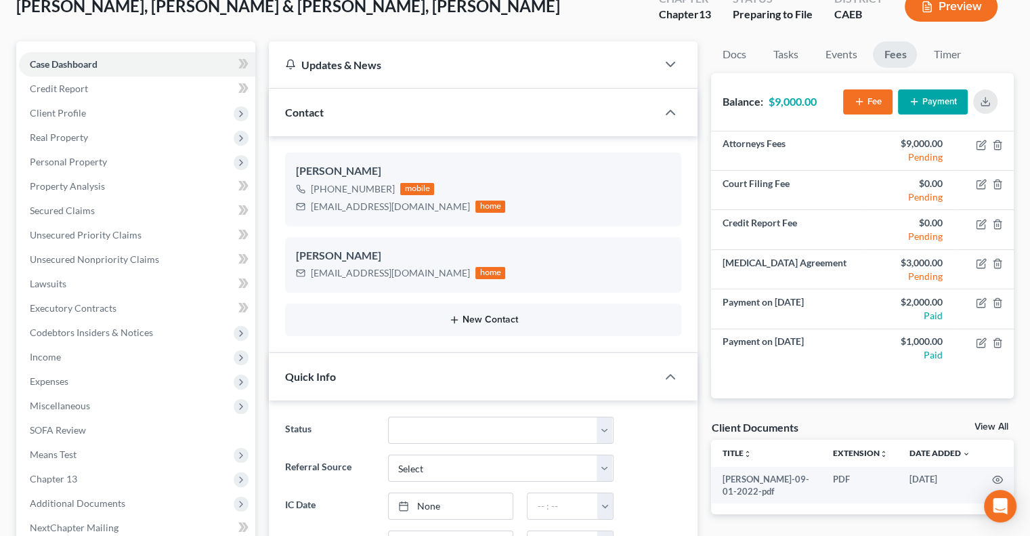
scroll to position [81, 0]
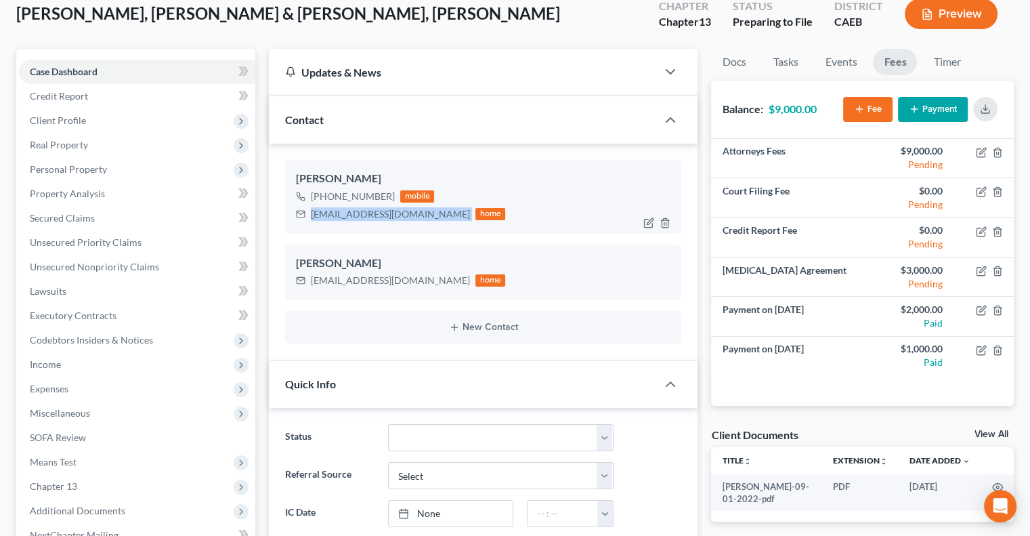
drag, startPoint x: 419, startPoint y: 213, endPoint x: 310, endPoint y: 210, distance: 109.8
click at [310, 210] on div "[EMAIL_ADDRESS][DOMAIN_NAME] home" at bounding box center [400, 214] width 209 height 18
